Goal: Check status: Check status

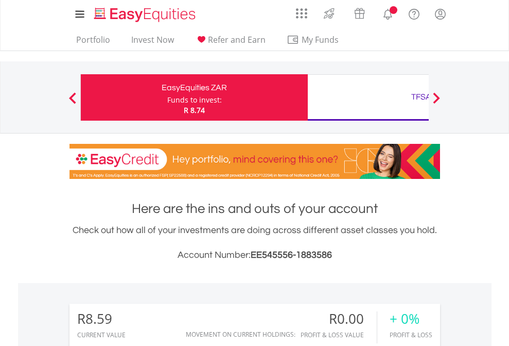
scroll to position [99, 162]
click at [167, 97] on div "Funds to invest:" at bounding box center [194, 100] width 55 height 10
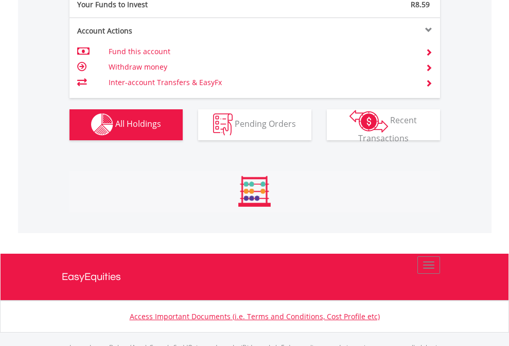
scroll to position [1020, 0]
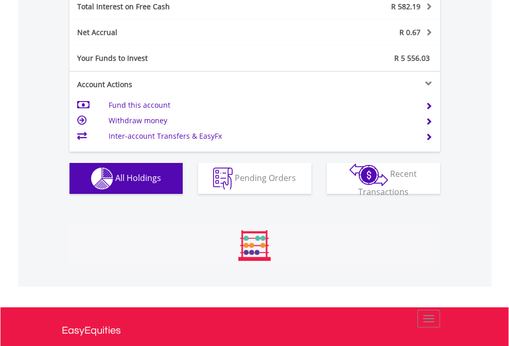
scroll to position [99, 162]
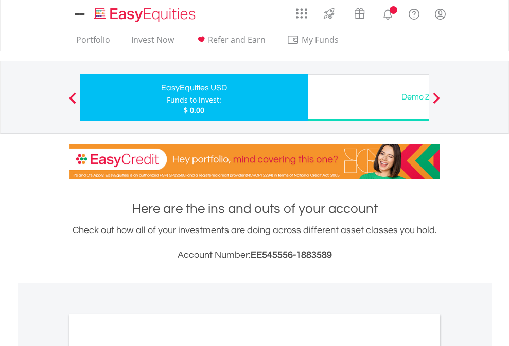
scroll to position [619, 0]
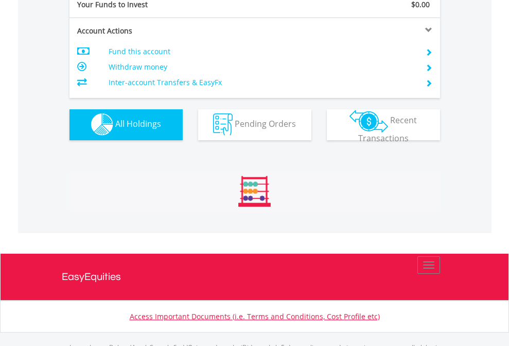
scroll to position [1020, 0]
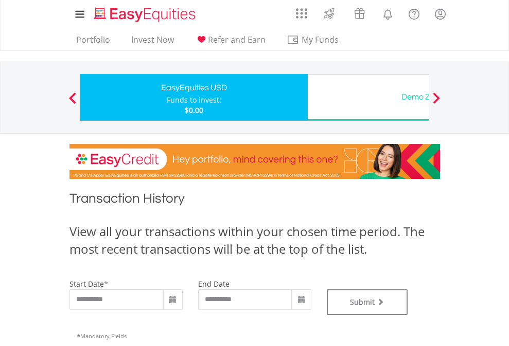
type input "**********"
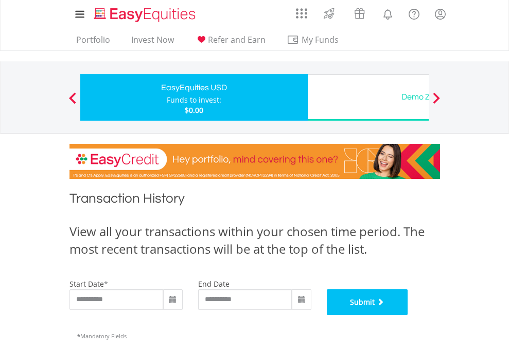
click at [408, 315] on button "Submit" at bounding box center [367, 302] width 81 height 26
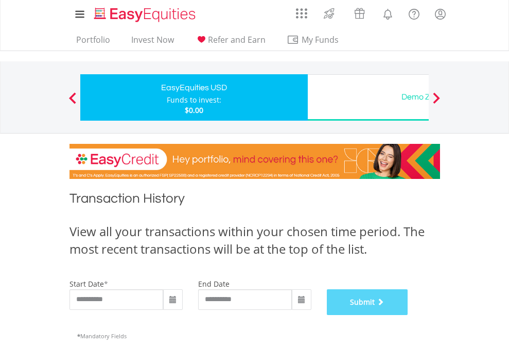
scroll to position [418, 0]
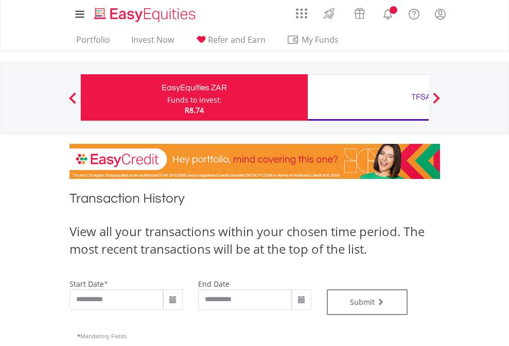
click at [368, 97] on div "TFSA" at bounding box center [421, 97] width 215 height 14
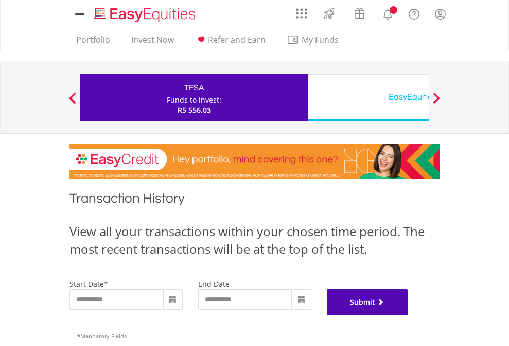
click at [408, 315] on button "Submit" at bounding box center [367, 302] width 81 height 26
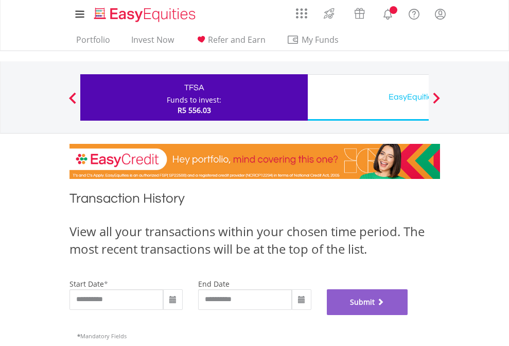
scroll to position [418, 0]
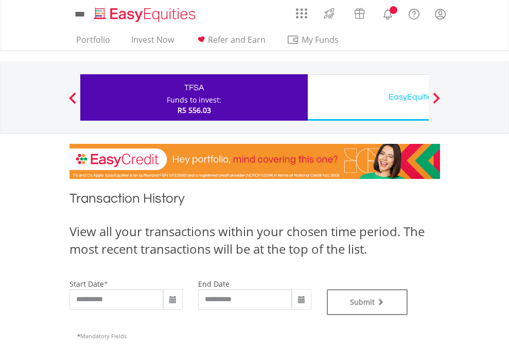
click at [368, 97] on div "EasyEquities USD" at bounding box center [421, 97] width 215 height 14
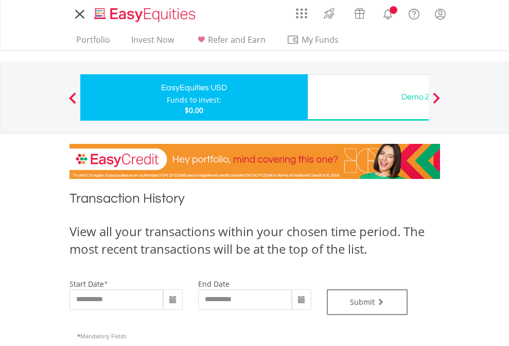
type input "**********"
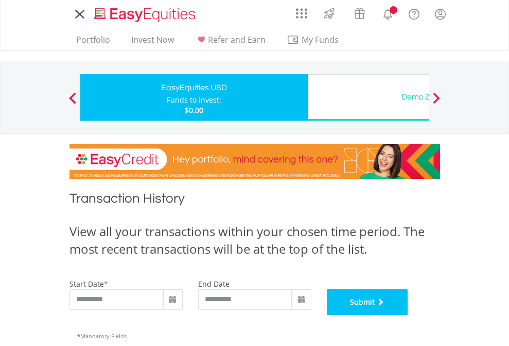
click at [408, 315] on button "Submit" at bounding box center [367, 302] width 81 height 26
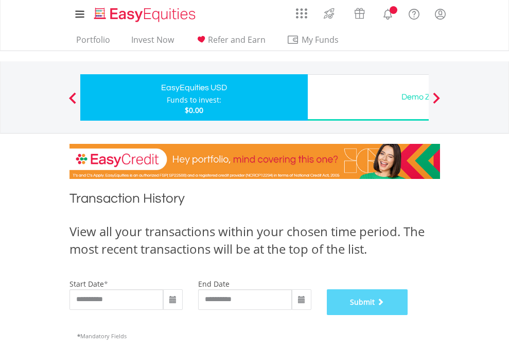
scroll to position [418, 0]
